Goal: Task Accomplishment & Management: Manage account settings

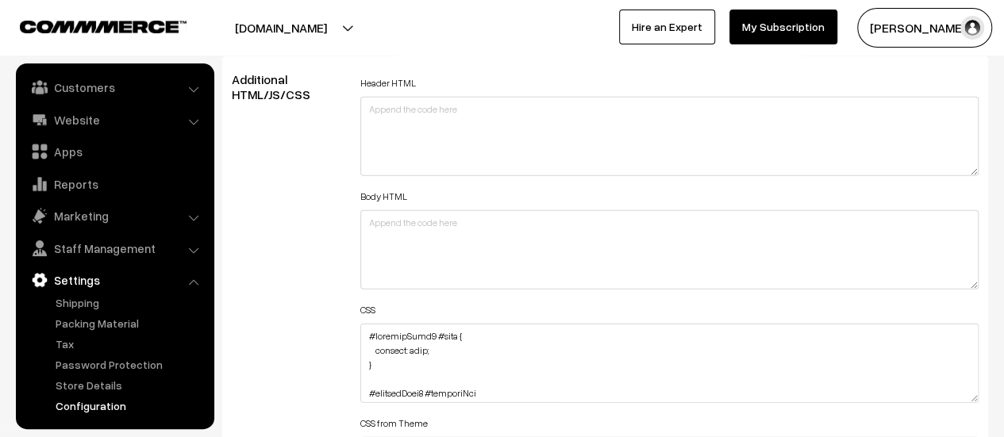
scroll to position [1825, 0]
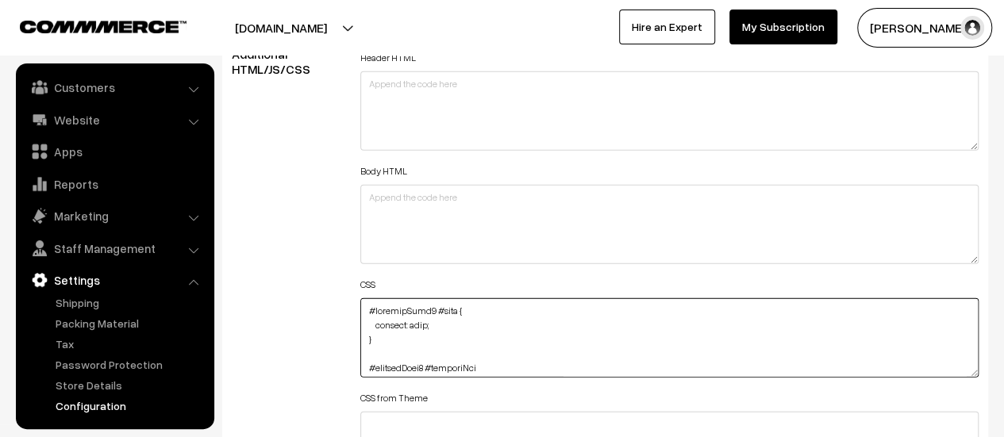
click at [365, 309] on textarea at bounding box center [669, 337] width 618 height 79
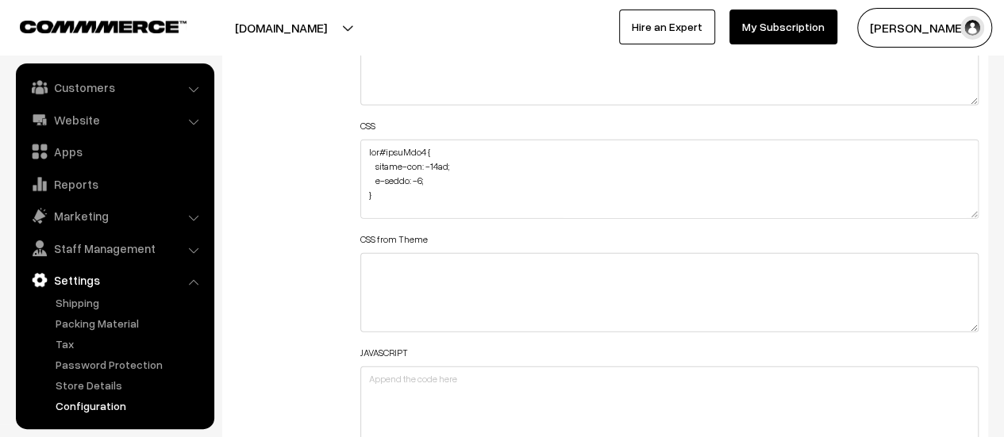
scroll to position [429, 0]
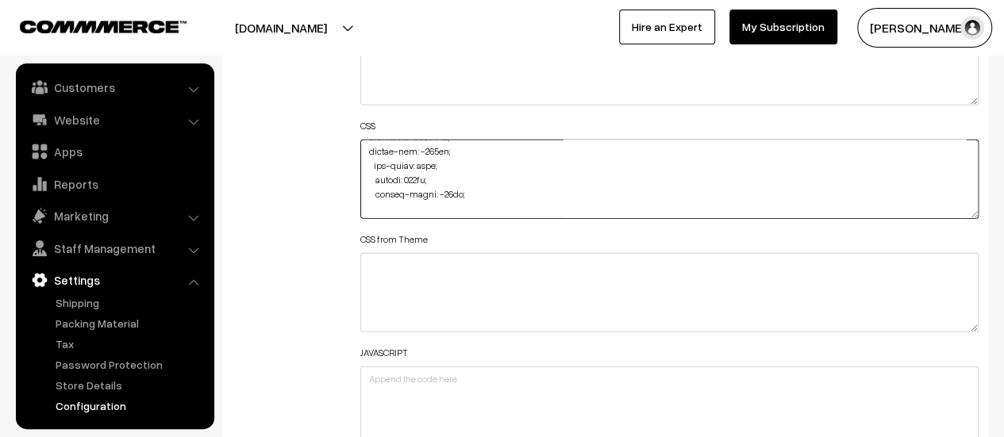
click at [505, 194] on textarea at bounding box center [669, 179] width 618 height 79
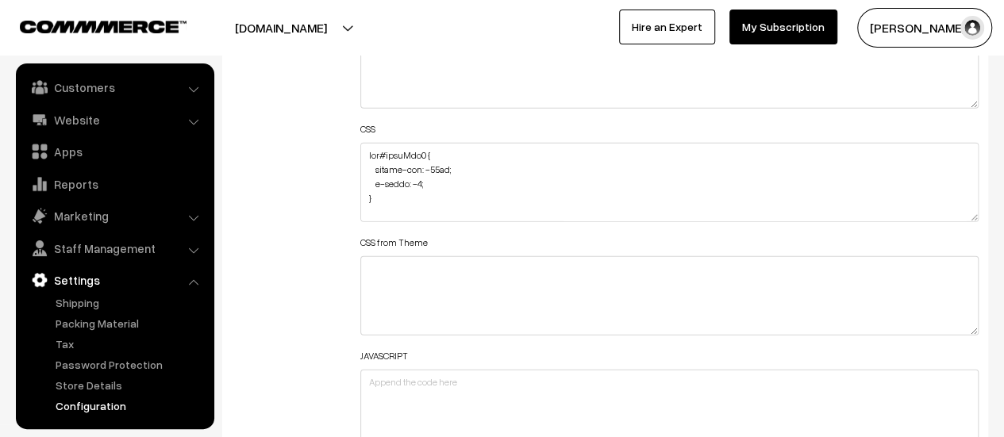
scroll to position [1984, 0]
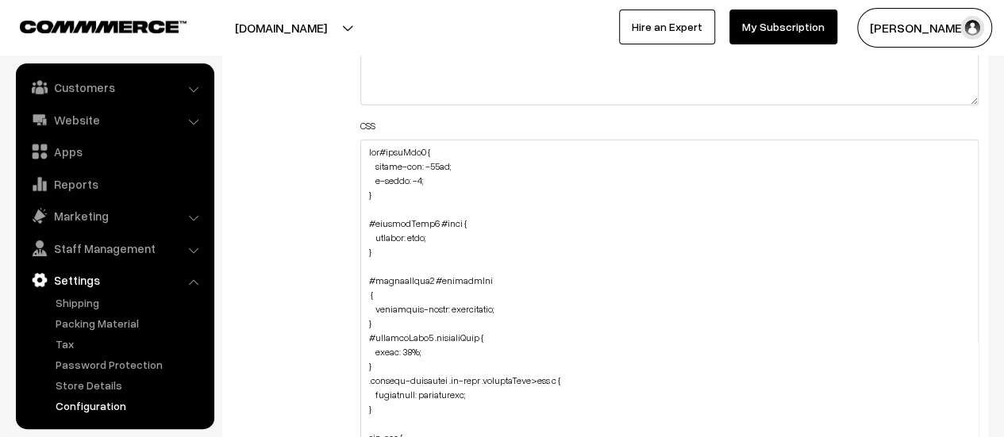
drag, startPoint x: 970, startPoint y: 210, endPoint x: 855, endPoint y: 475, distance: 287.9
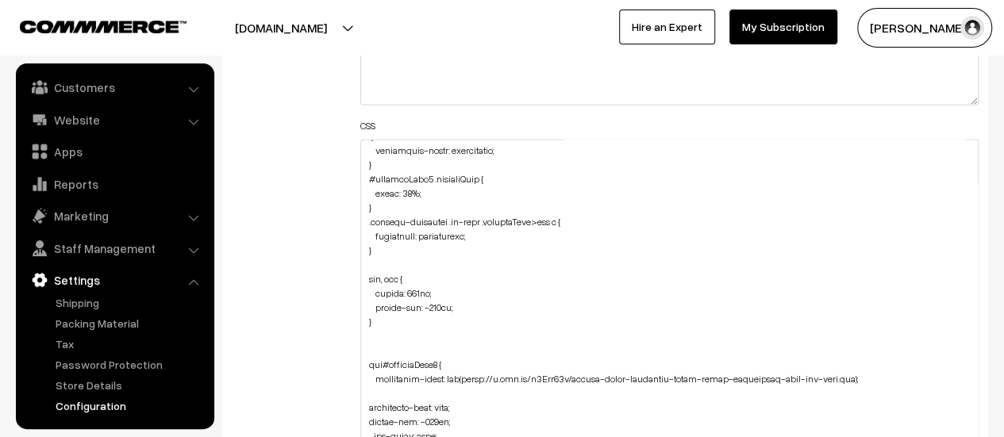
scroll to position [317, 0]
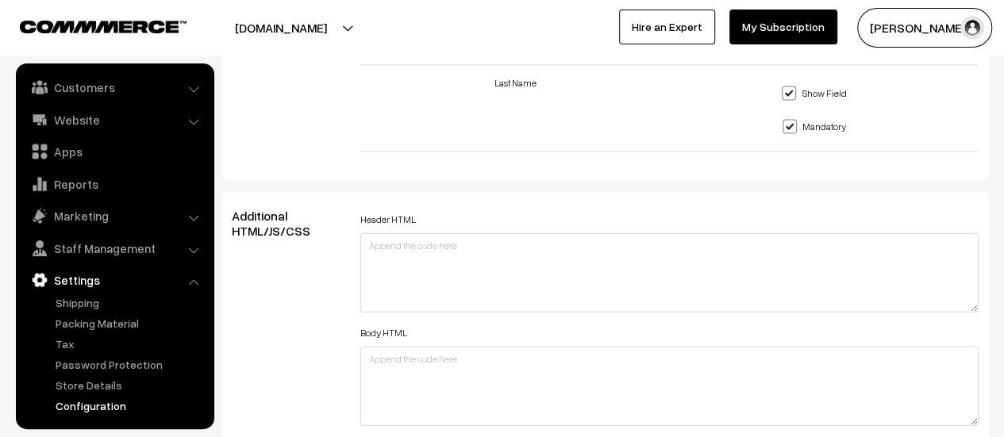
scroll to position [1666, 0]
